Goal: Obtain resource: Download file/media

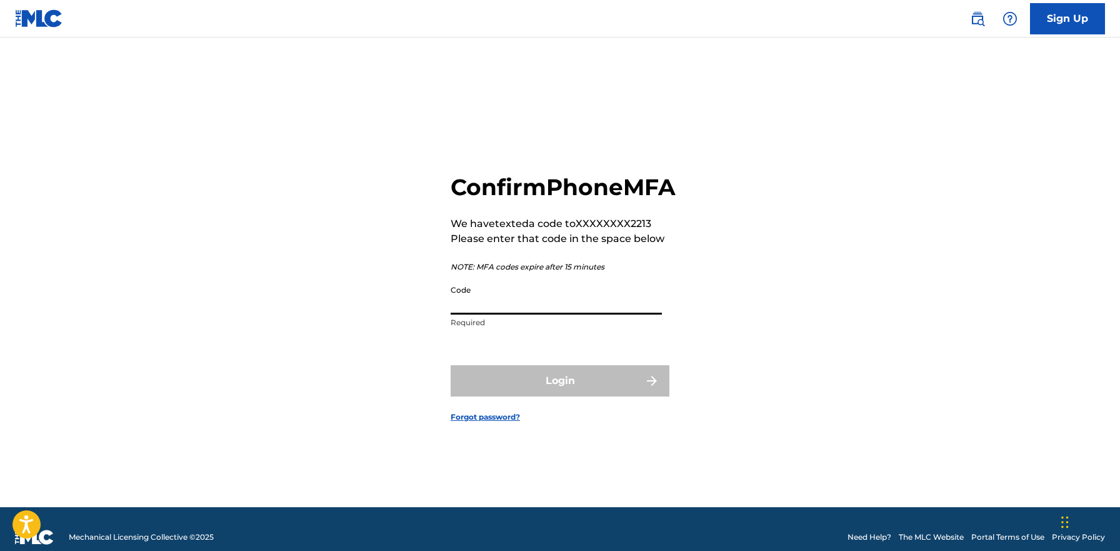
click at [534, 314] on input "Code" at bounding box center [556, 297] width 211 height 36
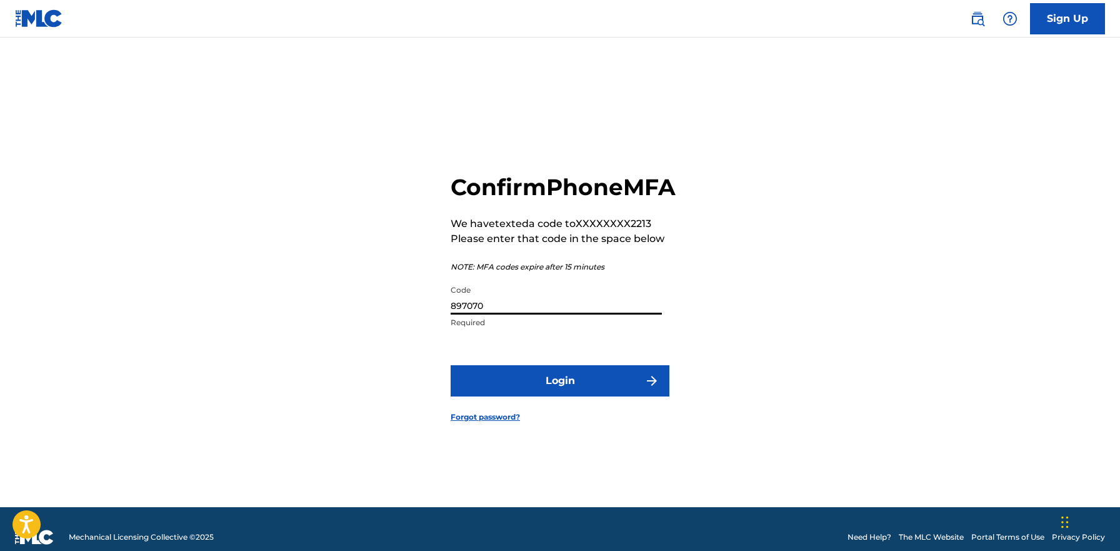
type input "897070"
click at [546, 395] on button "Login" at bounding box center [560, 380] width 219 height 31
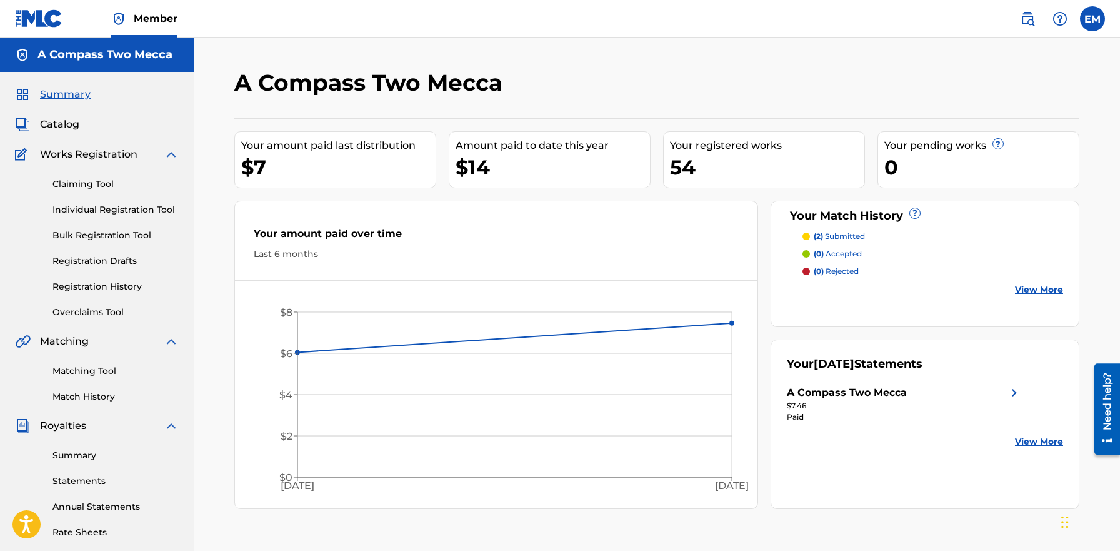
click at [72, 128] on span "Catalog" at bounding box center [59, 124] width 39 height 15
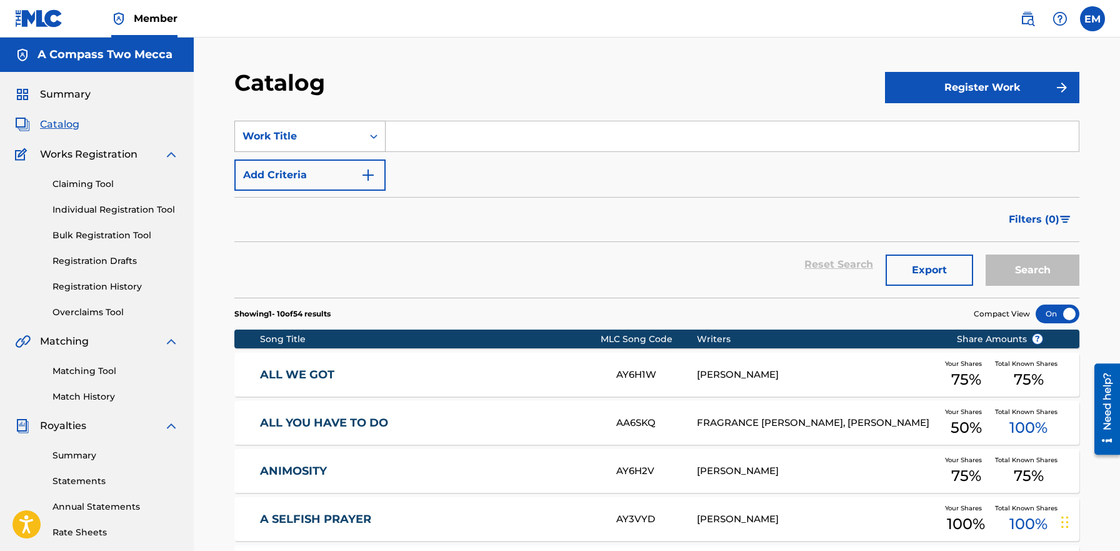
click at [373, 134] on icon "Search Form" at bounding box center [374, 136] width 13 height 13
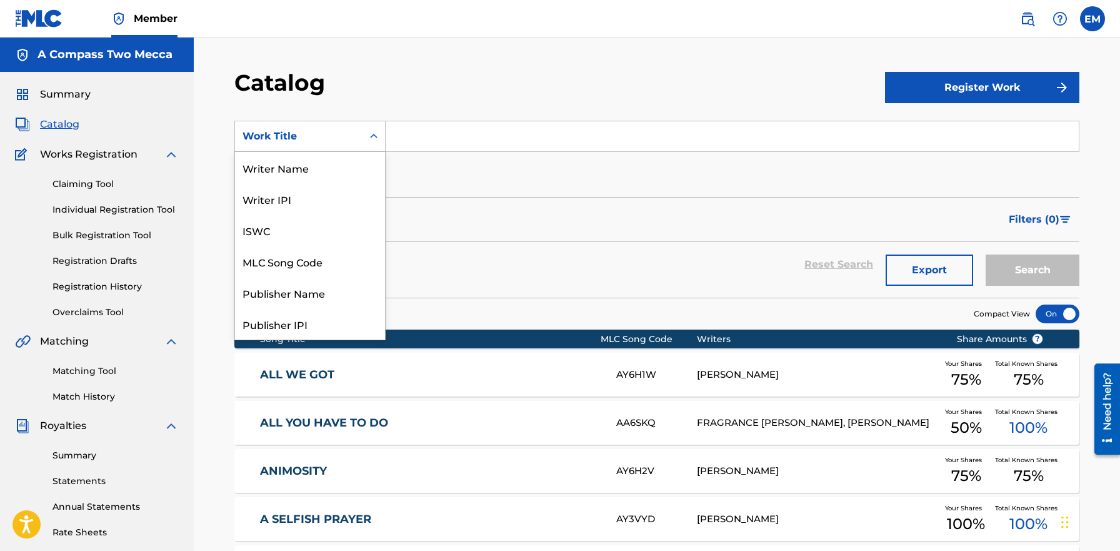
scroll to position [188, 0]
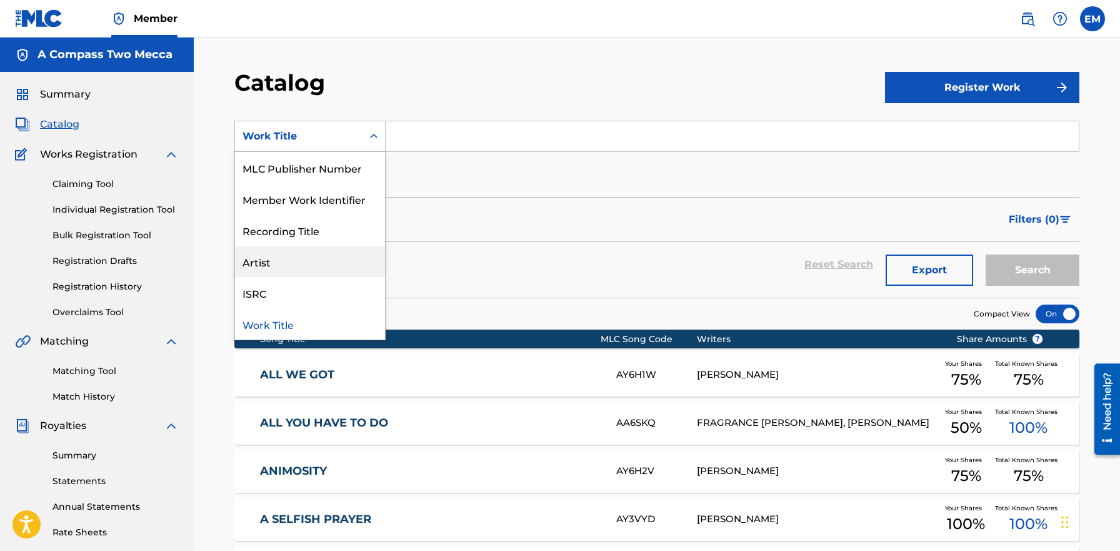
click at [311, 253] on div "Artist" at bounding box center [310, 261] width 150 height 31
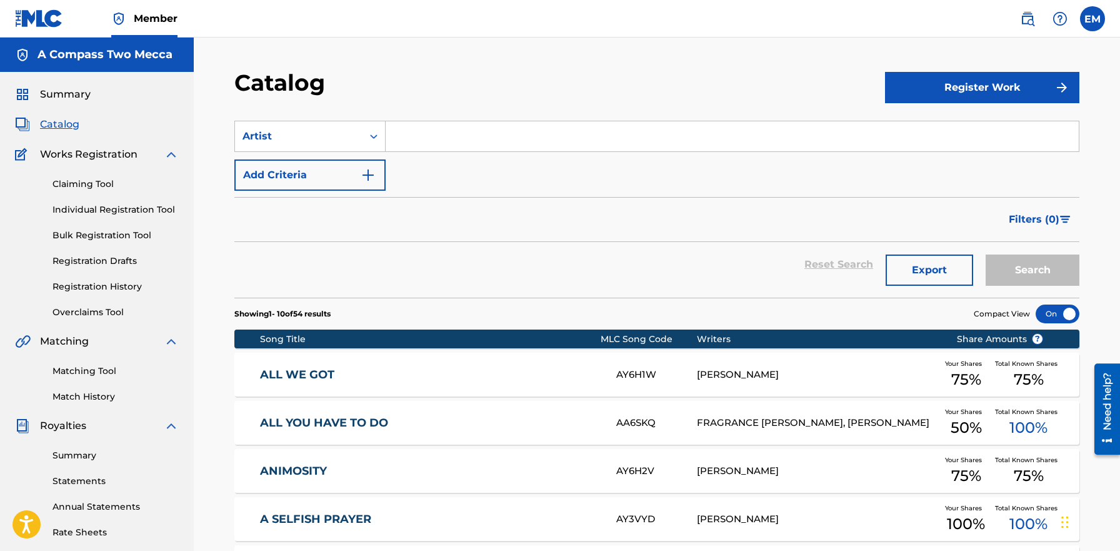
click at [441, 144] on input "Search Form" at bounding box center [732, 136] width 693 height 30
type input "Casablanca the gawd"
click at [1010, 266] on button "Search" at bounding box center [1033, 269] width 94 height 31
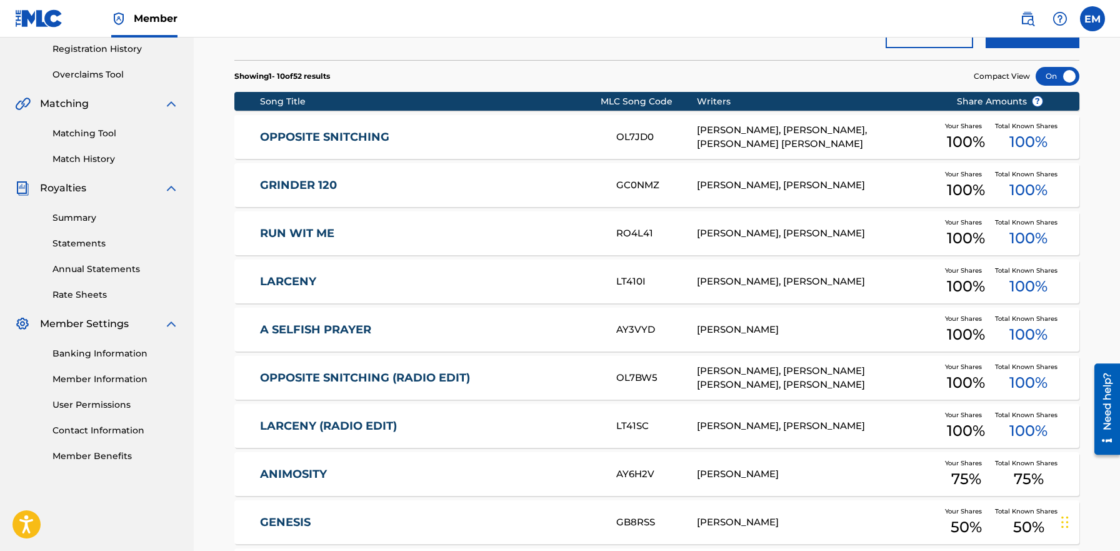
scroll to position [236, 0]
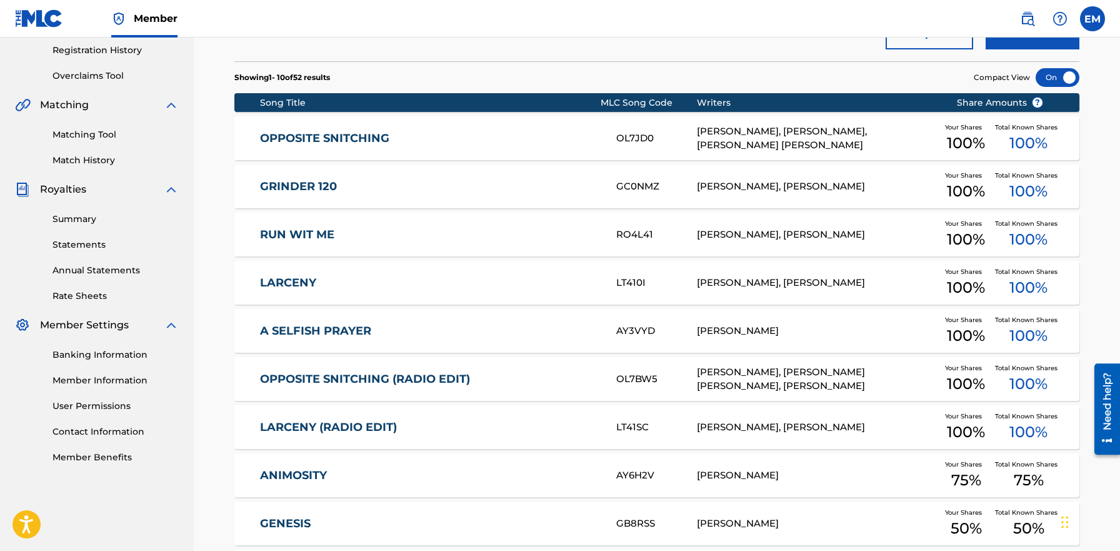
click at [303, 184] on link "GRINDER 120" at bounding box center [430, 186] width 340 height 14
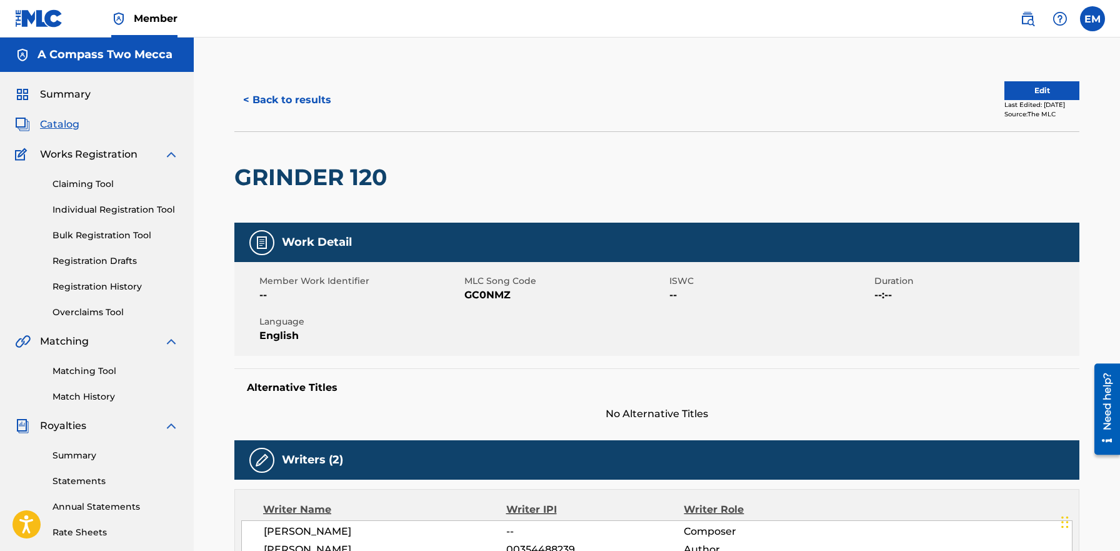
click at [1037, 94] on button "Edit" at bounding box center [1042, 90] width 75 height 19
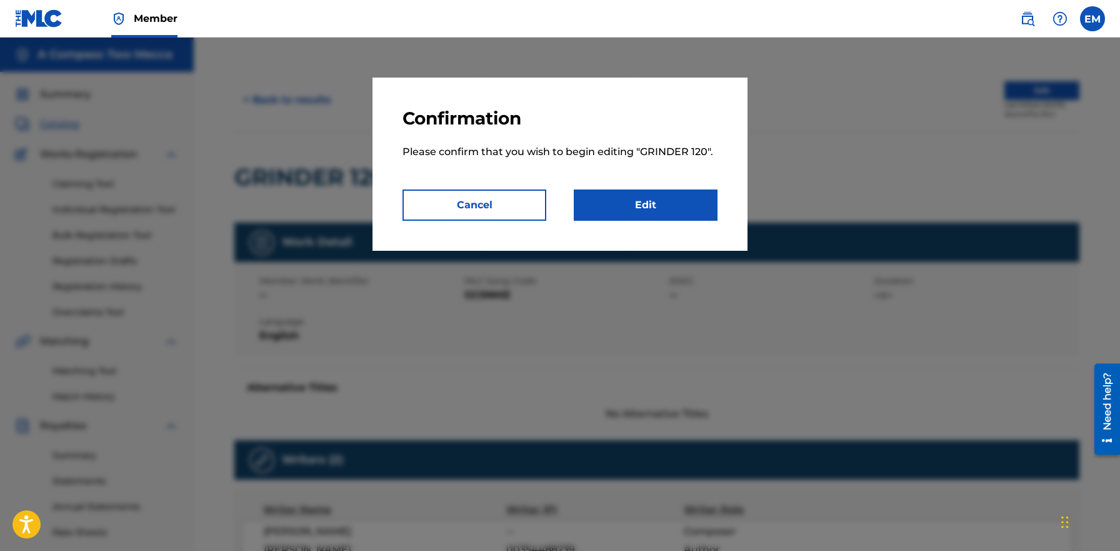
click at [525, 206] on button "Cancel" at bounding box center [475, 204] width 144 height 31
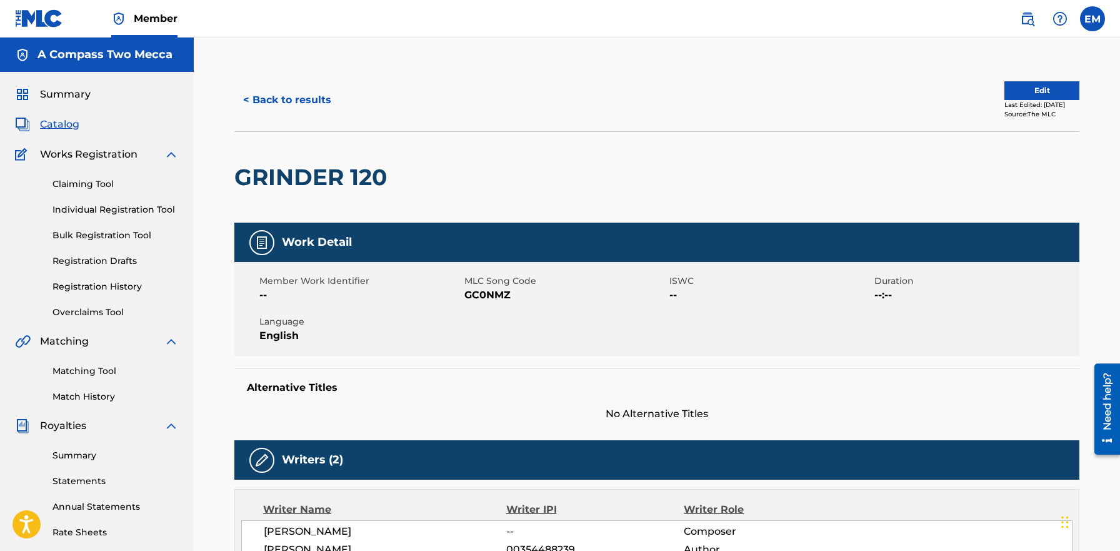
click at [321, 108] on button "< Back to results" at bounding box center [287, 99] width 106 height 31
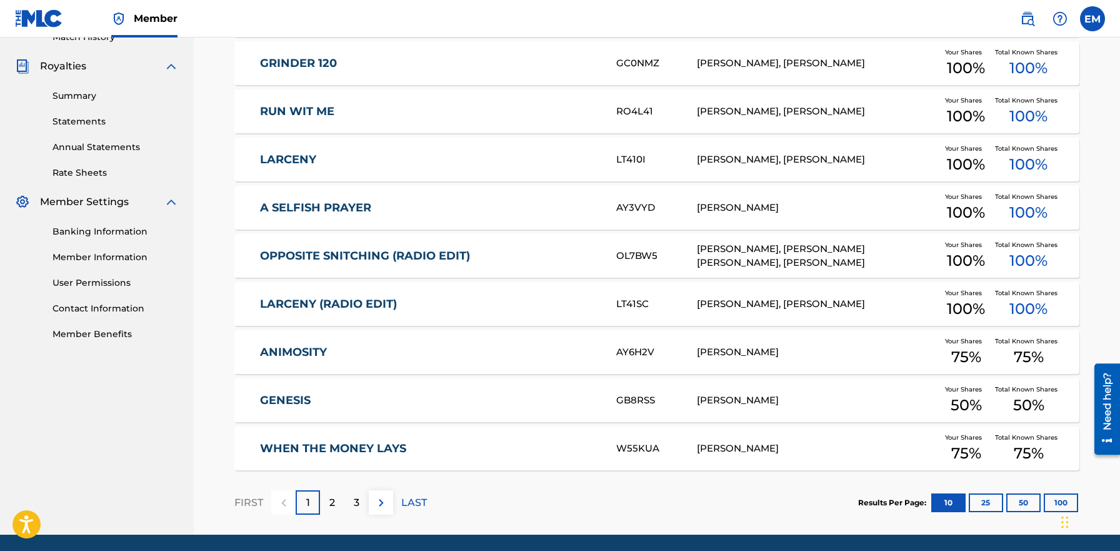
scroll to position [360, 0]
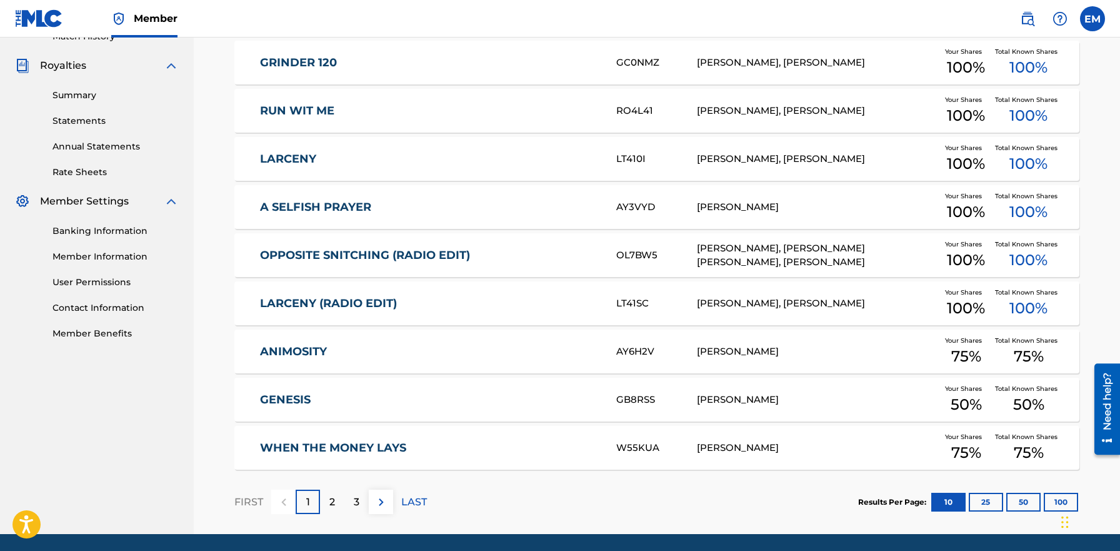
click at [341, 500] on div "2" at bounding box center [332, 501] width 24 height 24
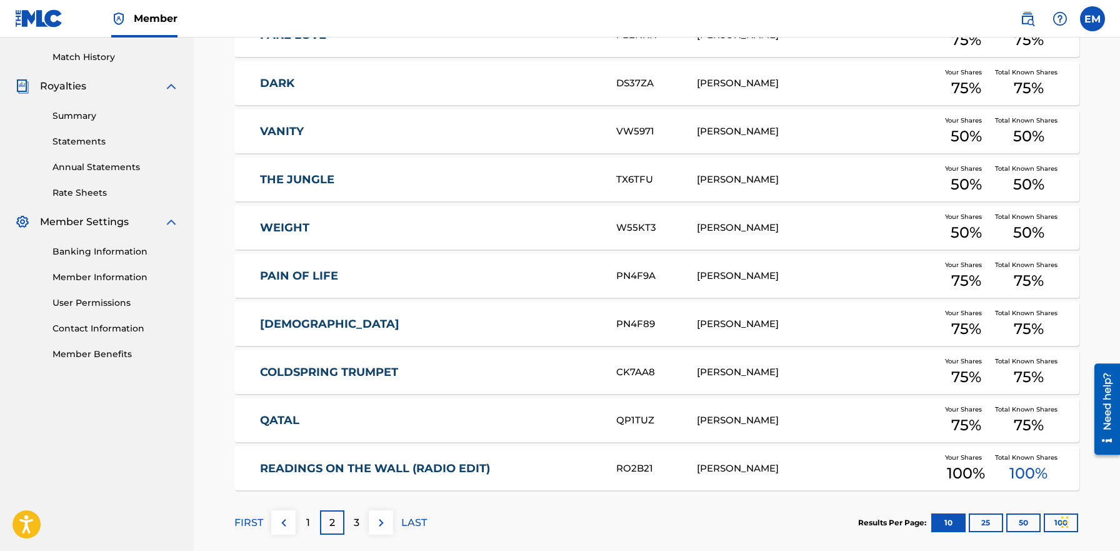
scroll to position [403, 0]
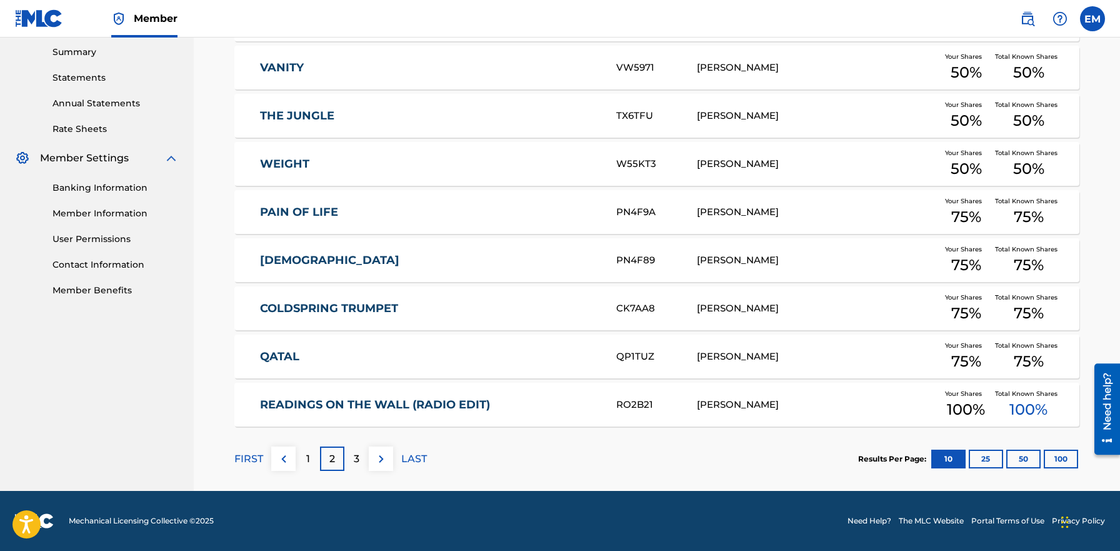
click at [1022, 459] on button "50" at bounding box center [1023, 458] width 34 height 19
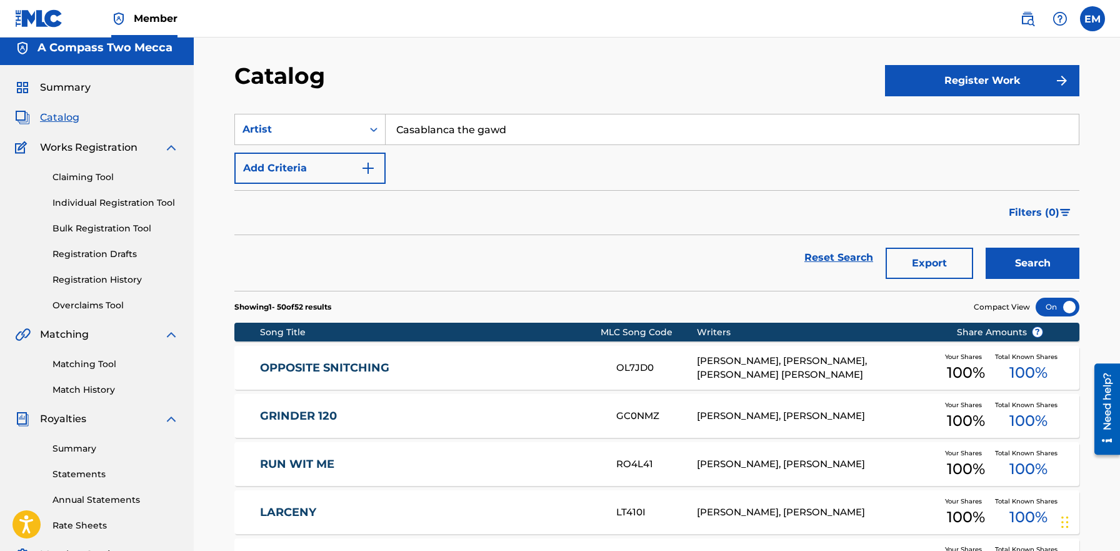
scroll to position [0, 0]
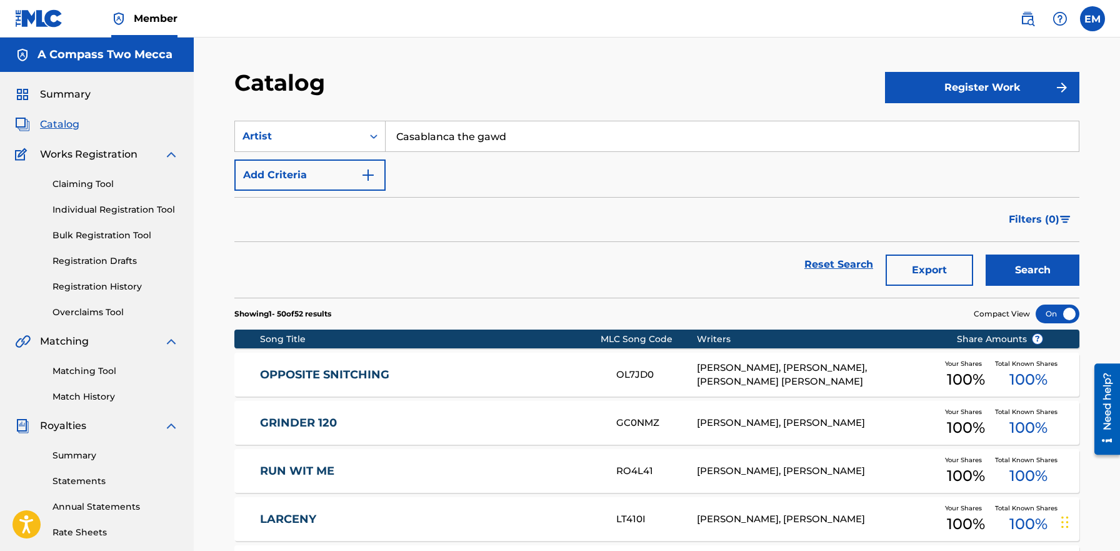
click at [78, 128] on span "Catalog" at bounding box center [59, 124] width 39 height 15
click at [63, 126] on span "Catalog" at bounding box center [59, 124] width 39 height 15
click at [61, 126] on span "Catalog" at bounding box center [59, 124] width 39 height 15
click at [67, 96] on span "Summary" at bounding box center [65, 94] width 51 height 15
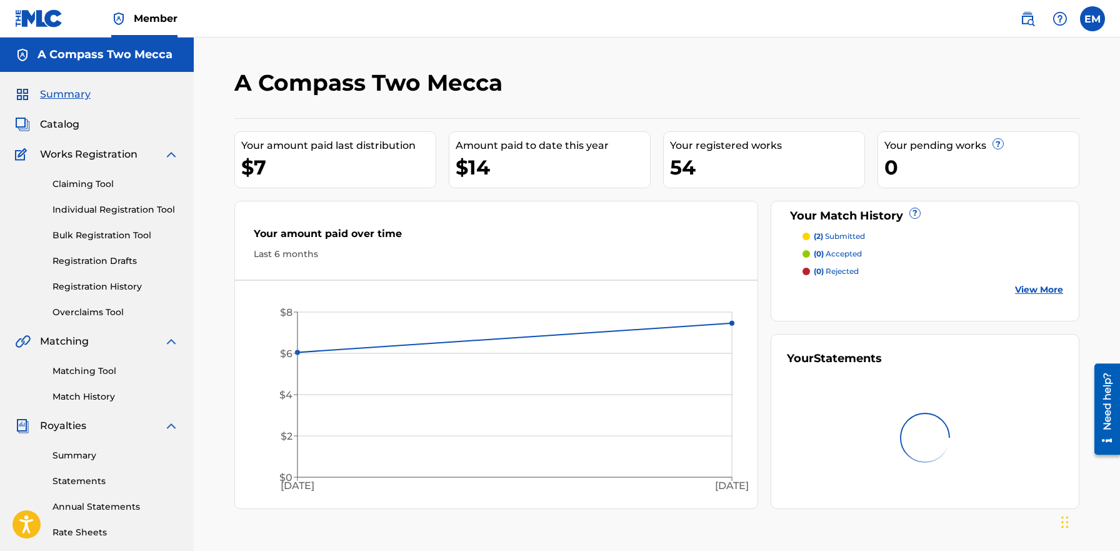
click at [66, 126] on span "Catalog" at bounding box center [59, 124] width 39 height 15
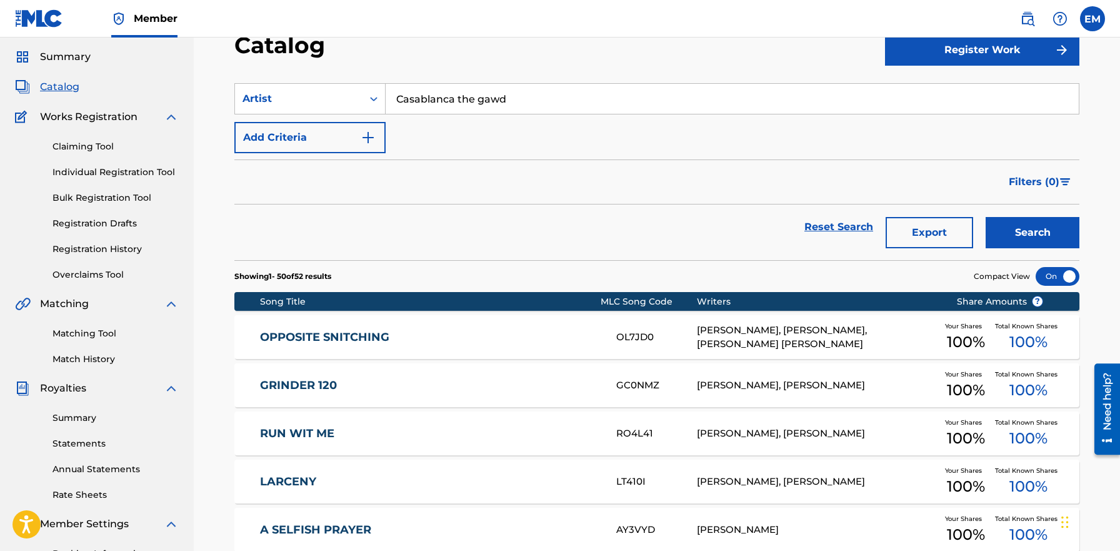
scroll to position [38, 0]
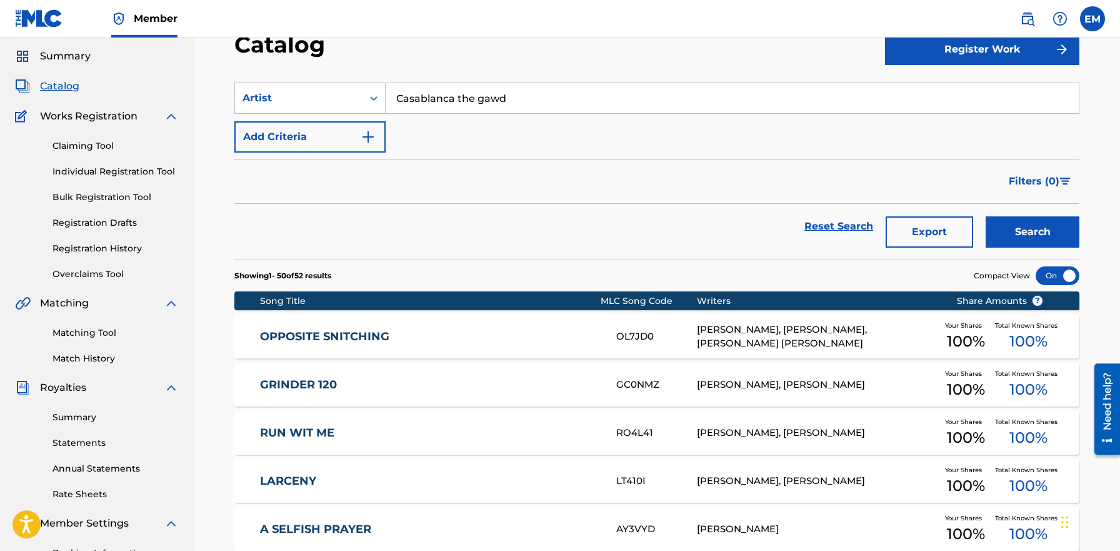
click at [948, 234] on button "Export" at bounding box center [930, 231] width 88 height 31
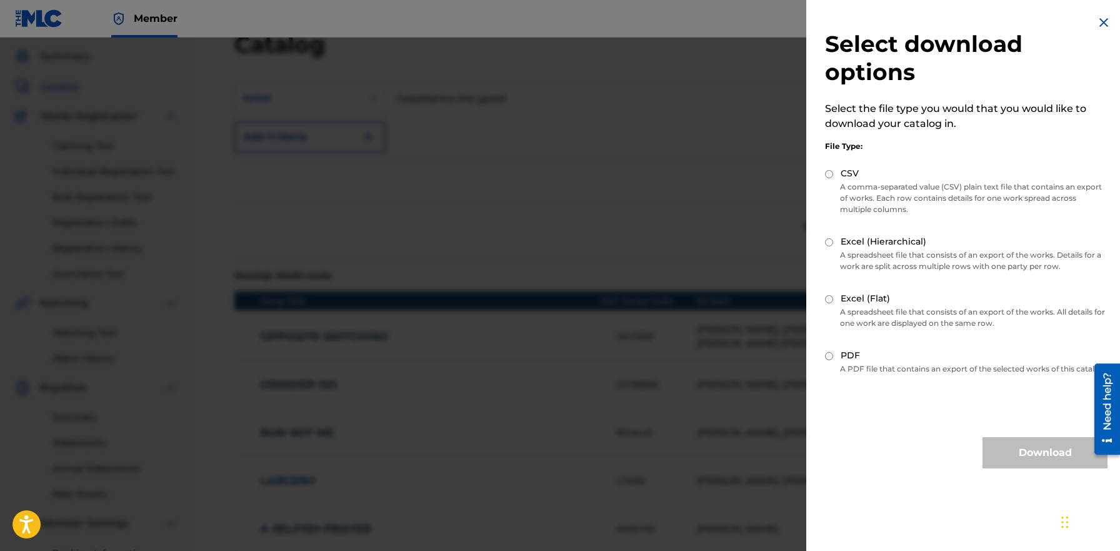
click at [833, 176] on input "CSV" at bounding box center [829, 174] width 8 height 8
radio input "true"
click at [1041, 463] on button "Download" at bounding box center [1045, 452] width 125 height 31
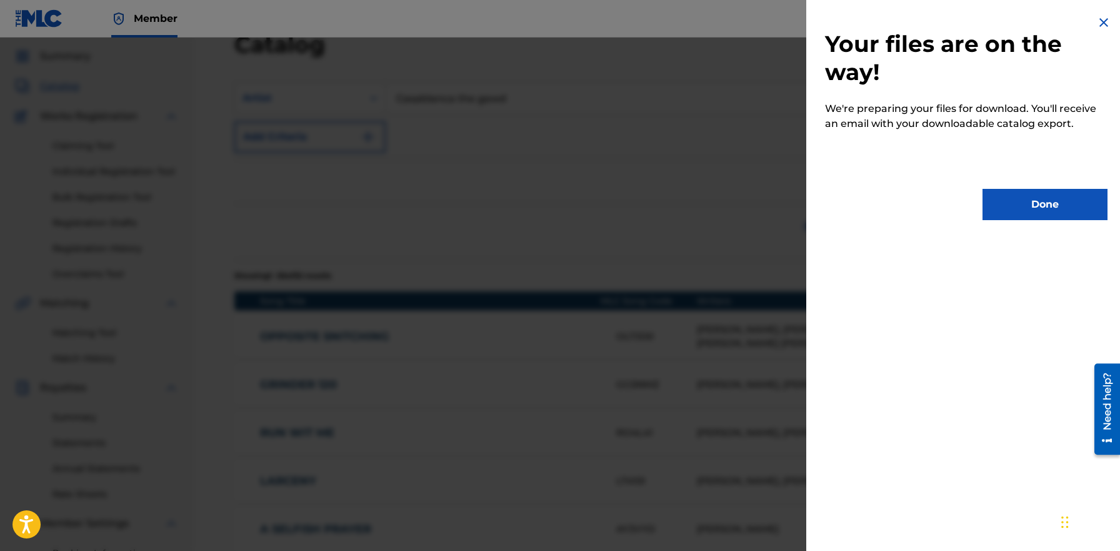
click at [1033, 210] on button "Done" at bounding box center [1045, 204] width 125 height 31
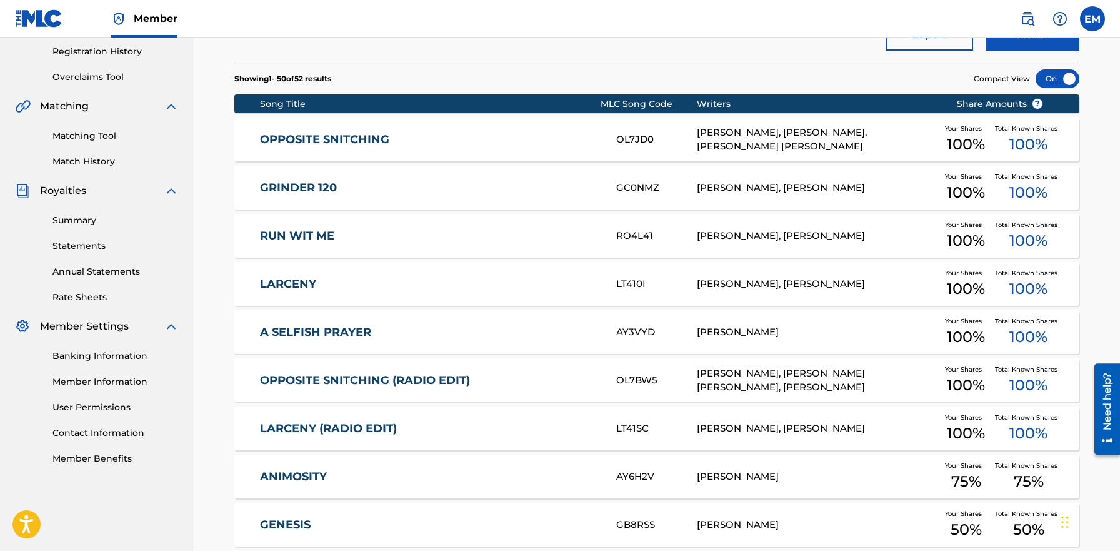
scroll to position [238, 0]
